Goal: Check status: Check status

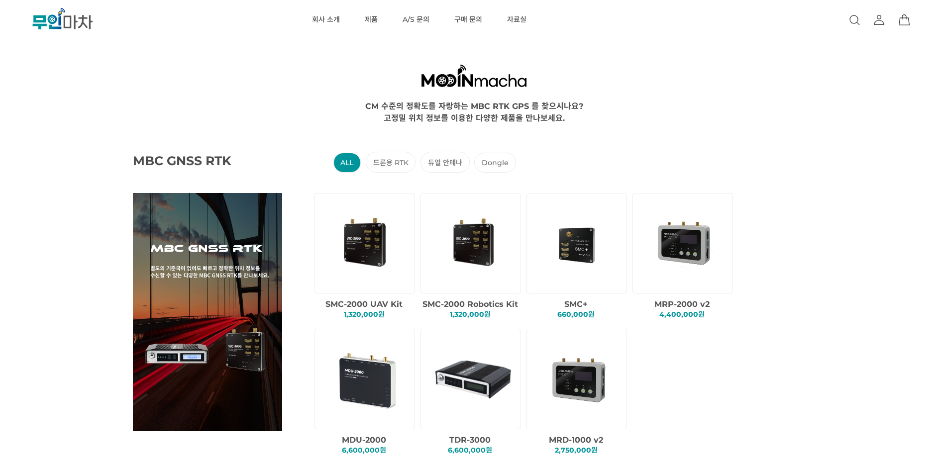
click at [875, 23] on icon at bounding box center [880, 20] width 12 height 12
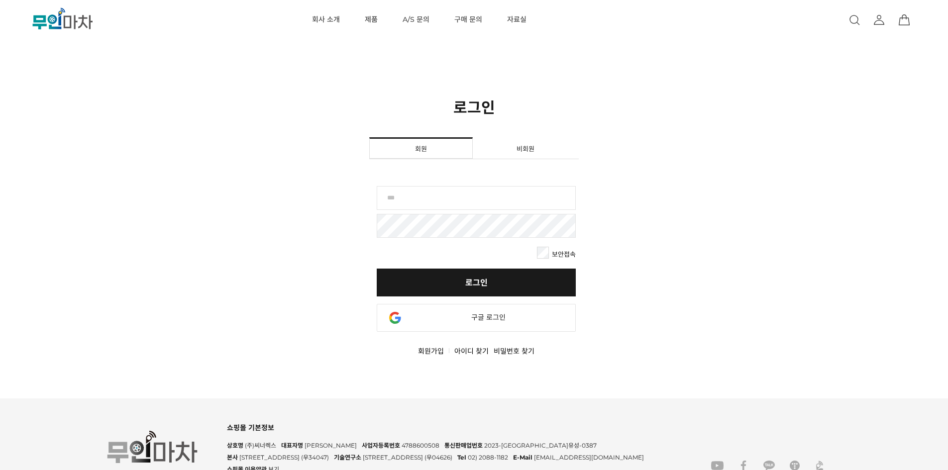
drag, startPoint x: 480, startPoint y: 201, endPoint x: 358, endPoint y: 150, distance: 131.9
click at [480, 201] on input "text" at bounding box center [476, 198] width 199 height 24
click at [518, 201] on input "text" at bounding box center [476, 198] width 199 height 24
paste input "********"
type input "********"
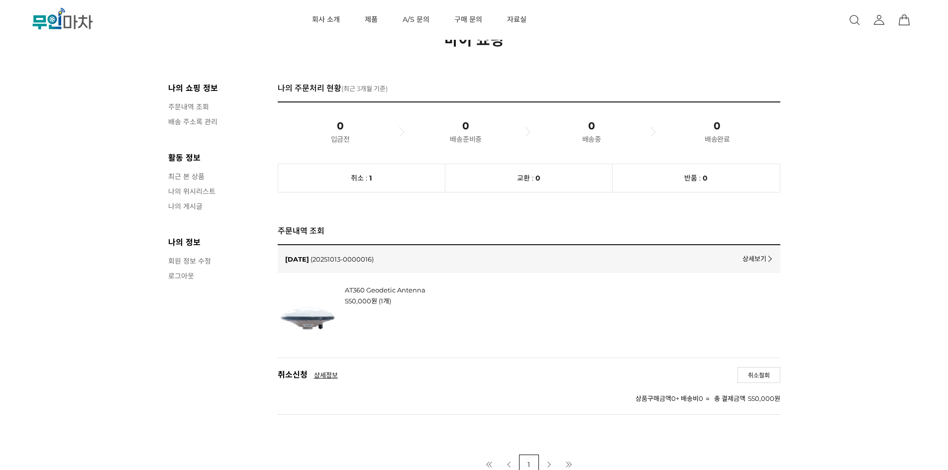
scroll to position [166, 0]
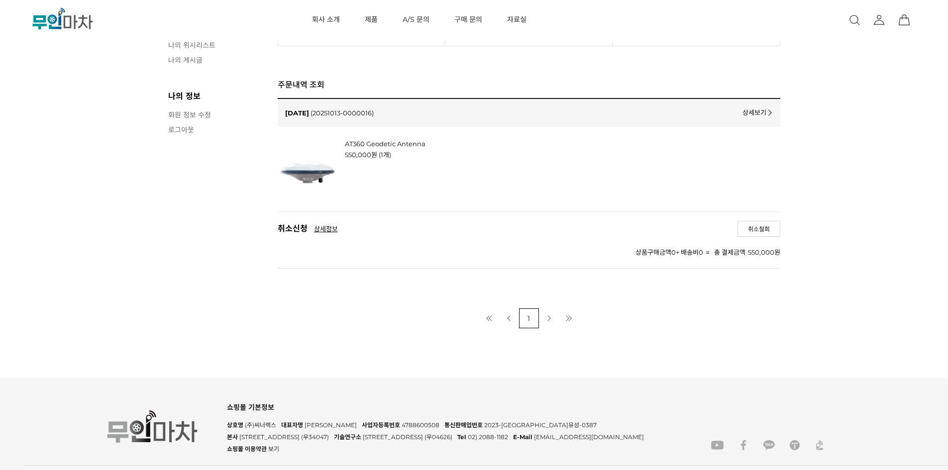
click at [748, 116] on link "상세보기" at bounding box center [757, 112] width 28 height 9
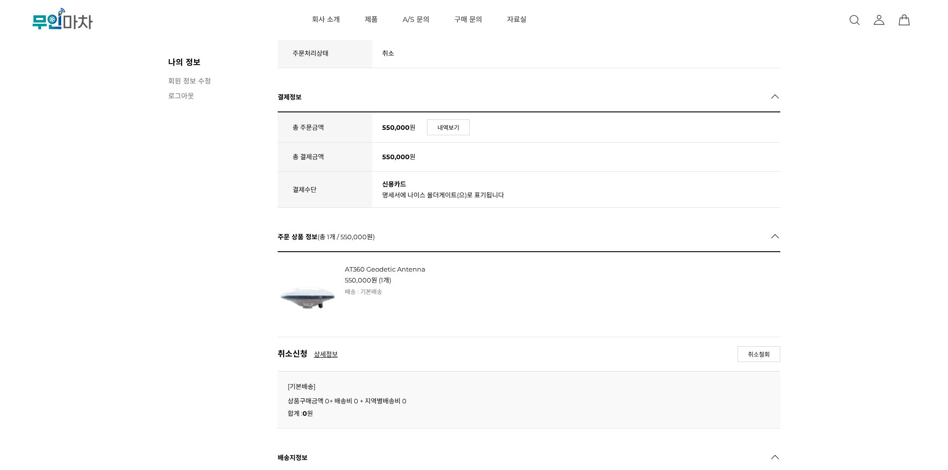
scroll to position [166, 0]
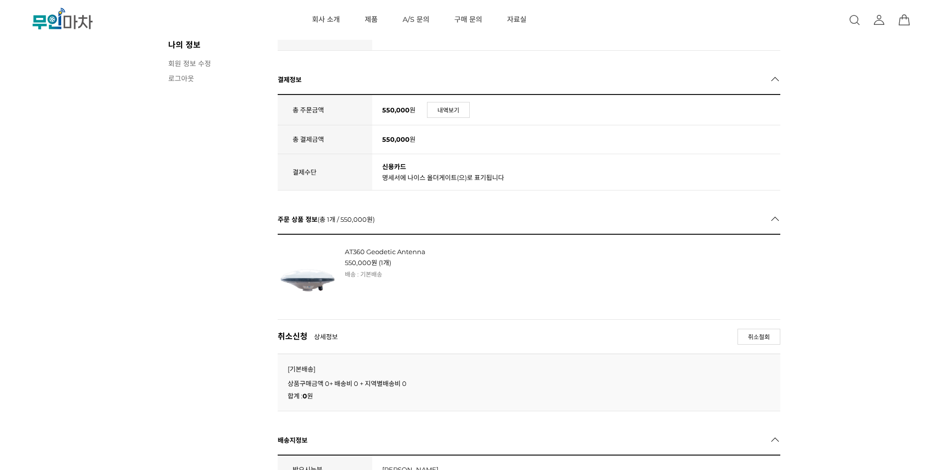
click at [329, 334] on link "상세정보" at bounding box center [326, 337] width 24 height 9
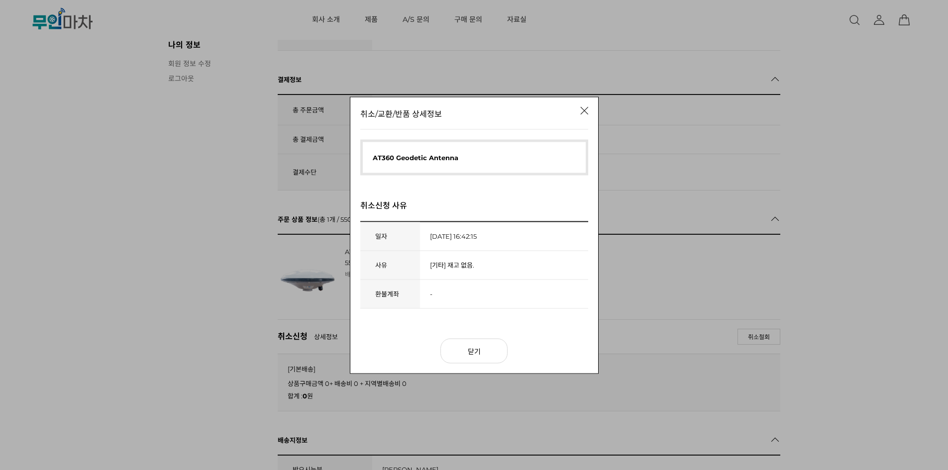
click at [328, 337] on div "취소/교환/반품 상세정보 AT360 Geodetic Antenna 취소신청 사유 취소신청 사유 일자 2025-10-15 16:42:15 사유 …" at bounding box center [474, 235] width 948 height 470
click at [464, 347] on link "닫기" at bounding box center [474, 351] width 67 height 25
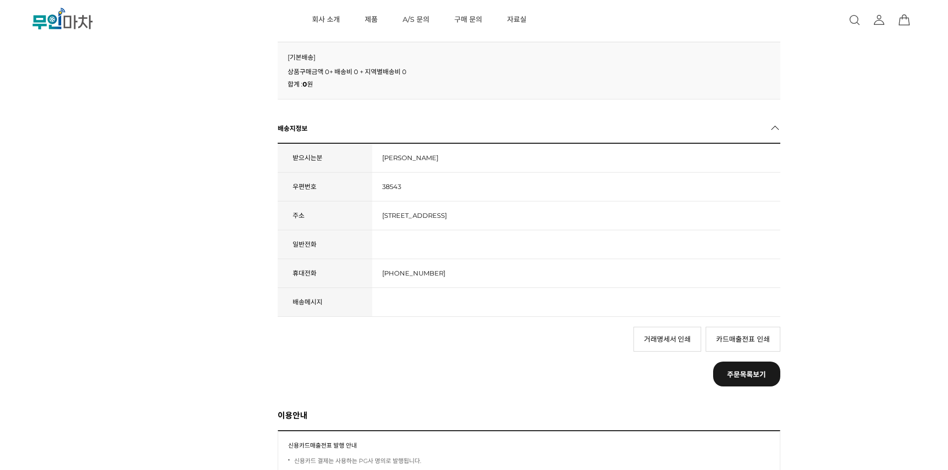
scroll to position [498, 0]
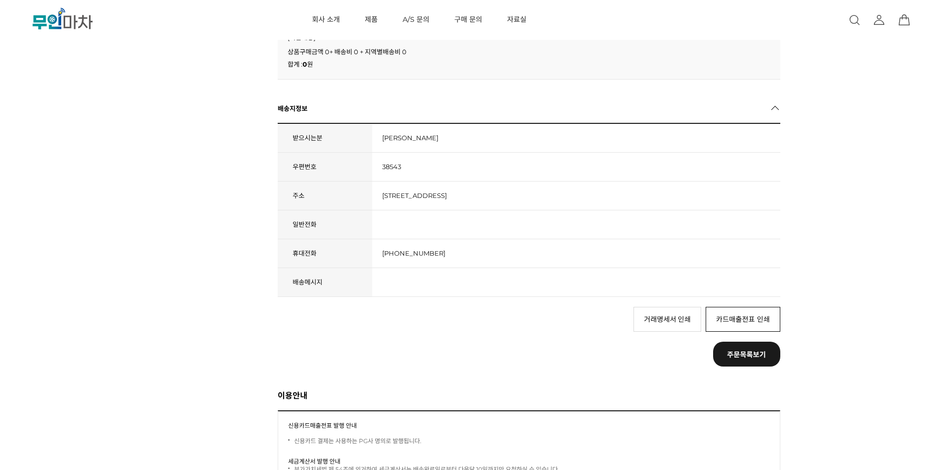
click at [766, 318] on link "카드매출전표 인쇄" at bounding box center [743, 319] width 75 height 25
click at [741, 329] on link "카드매출전표 인쇄" at bounding box center [743, 319] width 75 height 25
click at [639, 206] on td "경북 경산시 삼풍로 23-16 금성룸 401호" at bounding box center [576, 195] width 408 height 29
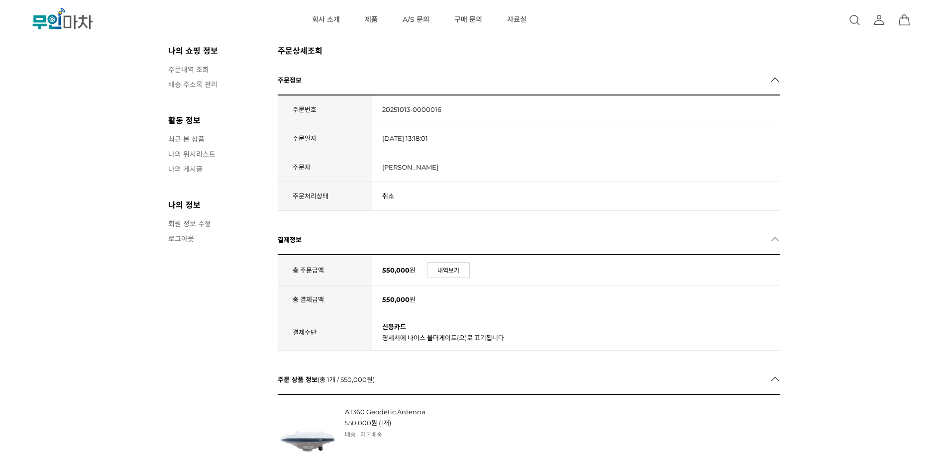
scroll to position [0, 0]
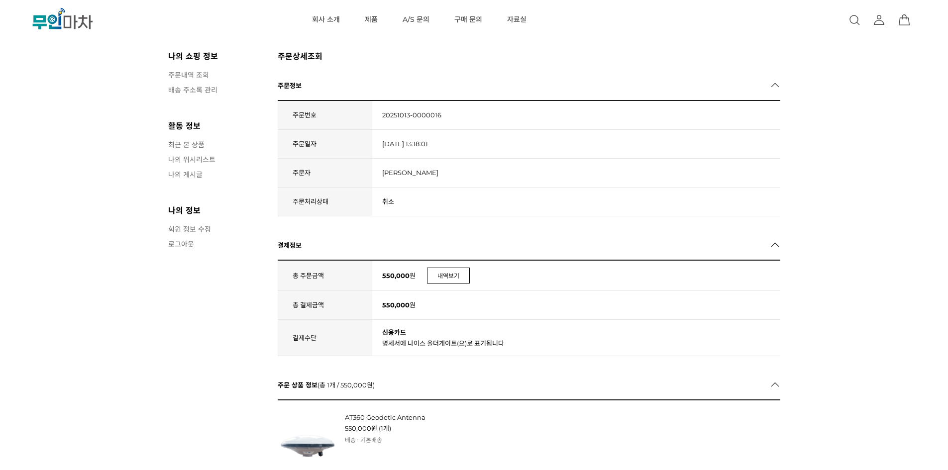
click at [454, 277] on link "내역보기" at bounding box center [448, 276] width 43 height 16
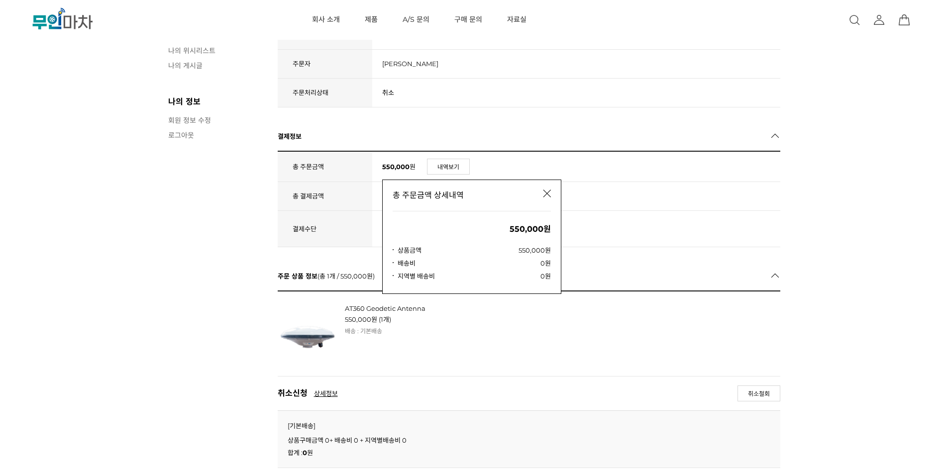
scroll to position [166, 0]
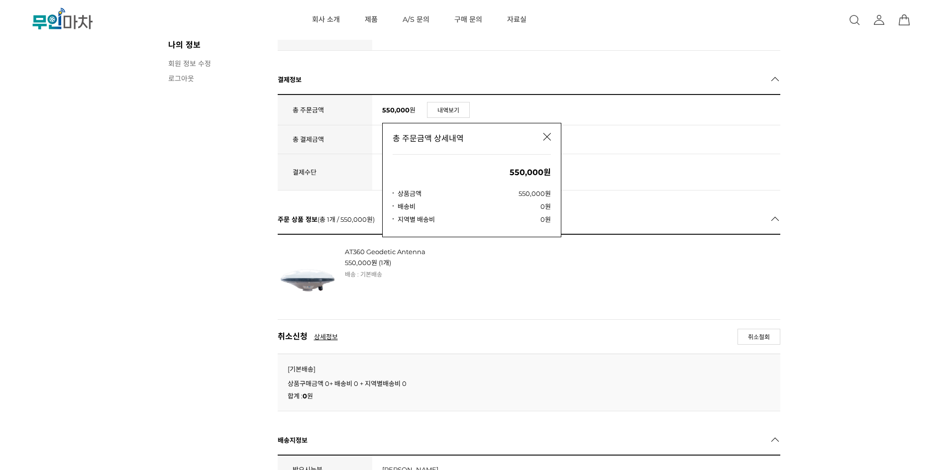
click at [585, 281] on div "AT360 Geodetic Antenna 550,000 원 () (1개) [] 배송 : 기본배송 (해외배송가능) 무이자할부 상품" at bounding box center [500, 277] width 311 height 60
click at [549, 139] on link at bounding box center [547, 136] width 28 height 28
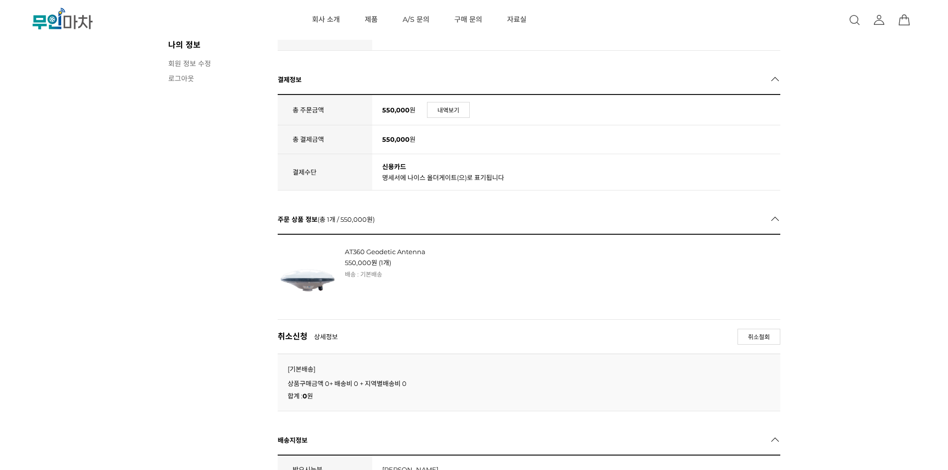
click at [333, 335] on link "상세정보" at bounding box center [326, 337] width 24 height 9
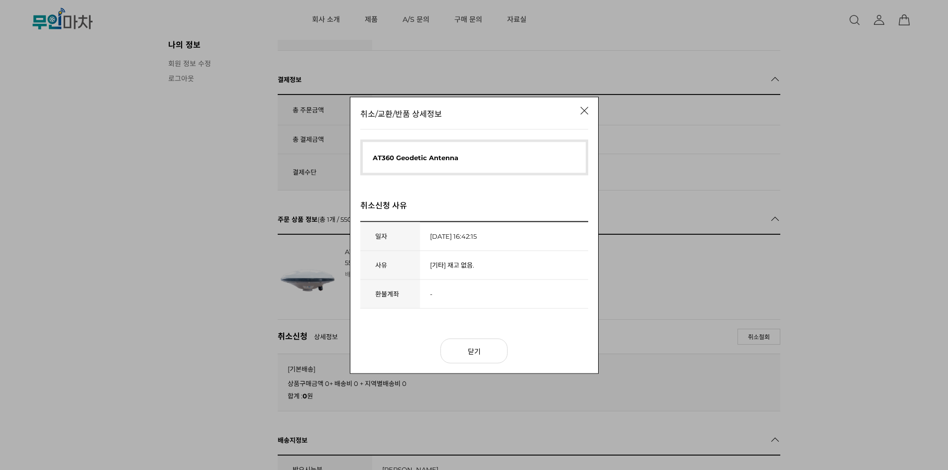
click at [330, 336] on div "취소/교환/반품 상세정보 AT360 Geodetic Antenna 취소신청 사유 취소신청 사유 일자 2025-10-15 16:42:15 사유 …" at bounding box center [474, 235] width 948 height 470
click at [476, 352] on link "닫기" at bounding box center [474, 351] width 67 height 25
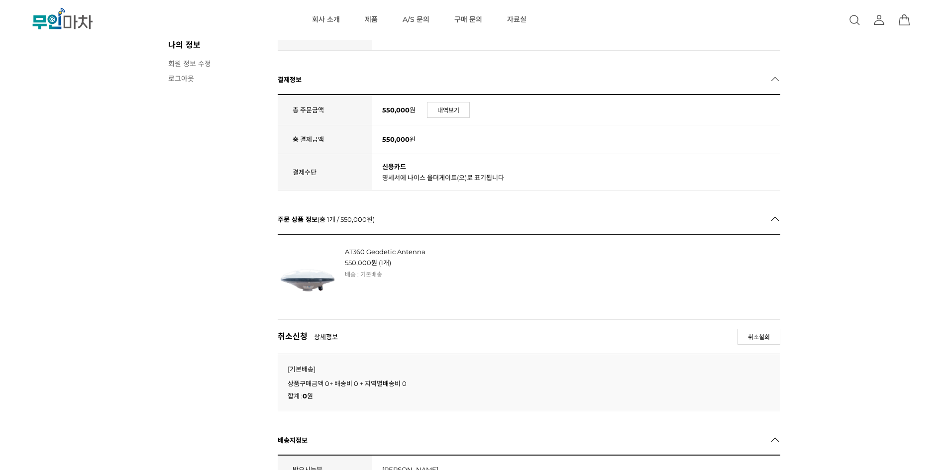
drag, startPoint x: 882, startPoint y: 192, endPoint x: 908, endPoint y: 198, distance: 26.1
click at [882, 192] on div "현재 위치 홈 마이쇼핑 주문상세조회 주문상세조회 주문정보 주문정보 주문번호 20251013-0000016 [] 주문일자 2025-10-13 1…" at bounding box center [474, 411] width 948 height 1155
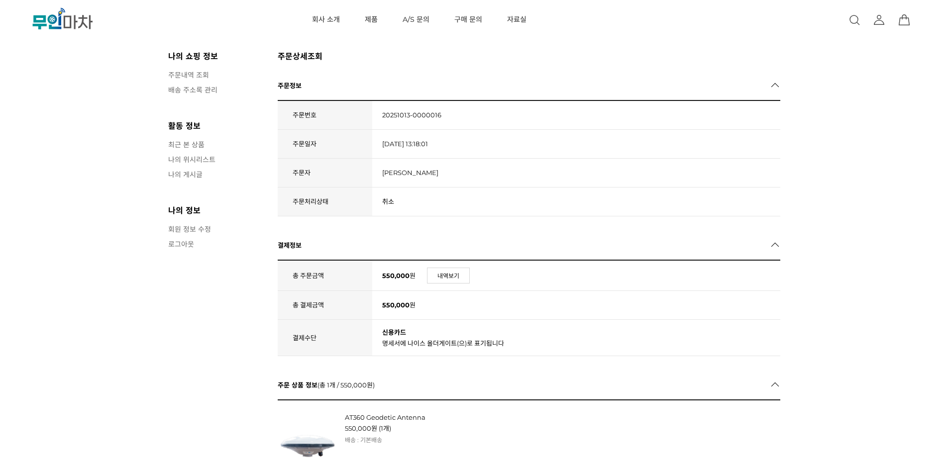
click at [180, 75] on link "주문내역 조회" at bounding box center [218, 75] width 100 height 10
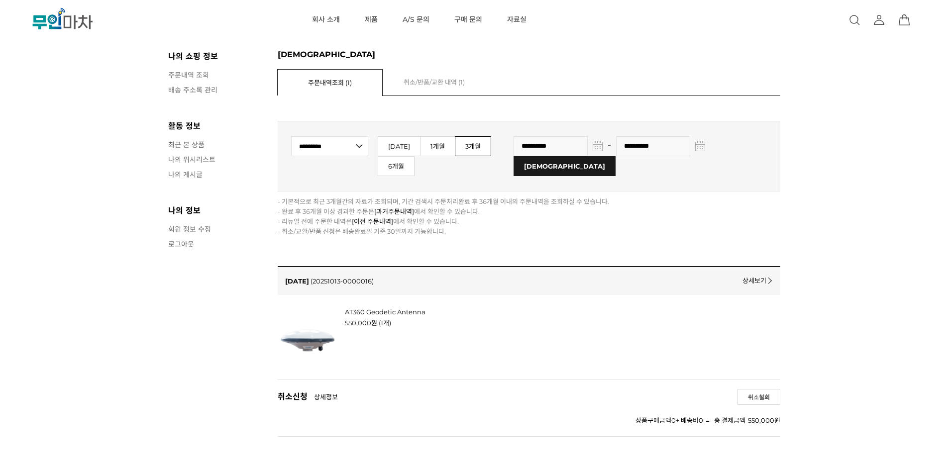
click at [325, 393] on link "상세정보" at bounding box center [326, 397] width 24 height 9
